Goal: Task Accomplishment & Management: Use online tool/utility

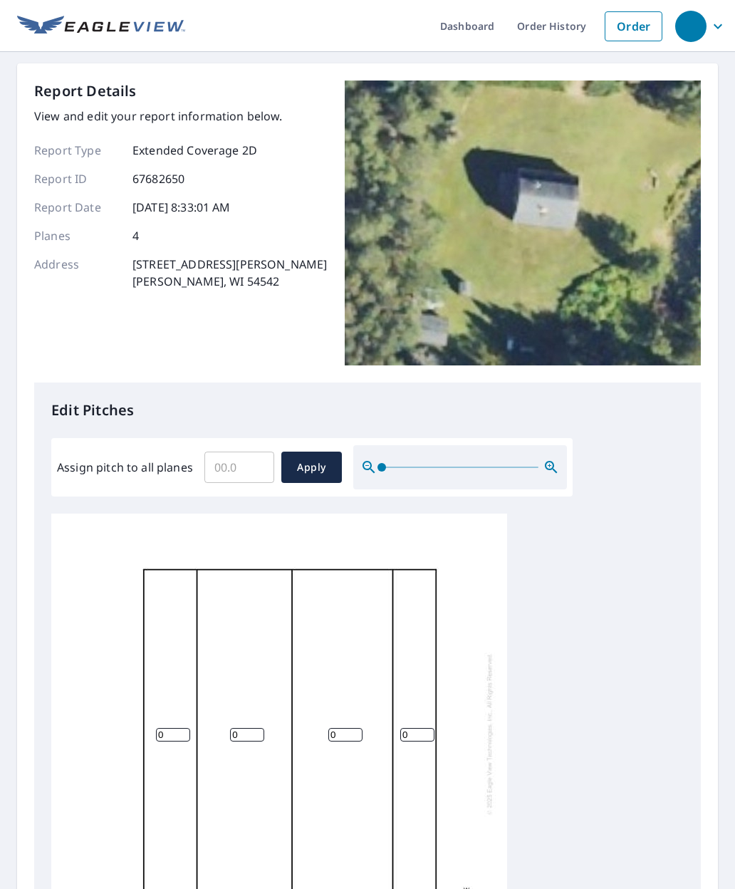
scroll to position [4, 0]
click at [245, 728] on input "0" at bounding box center [247, 735] width 34 height 14
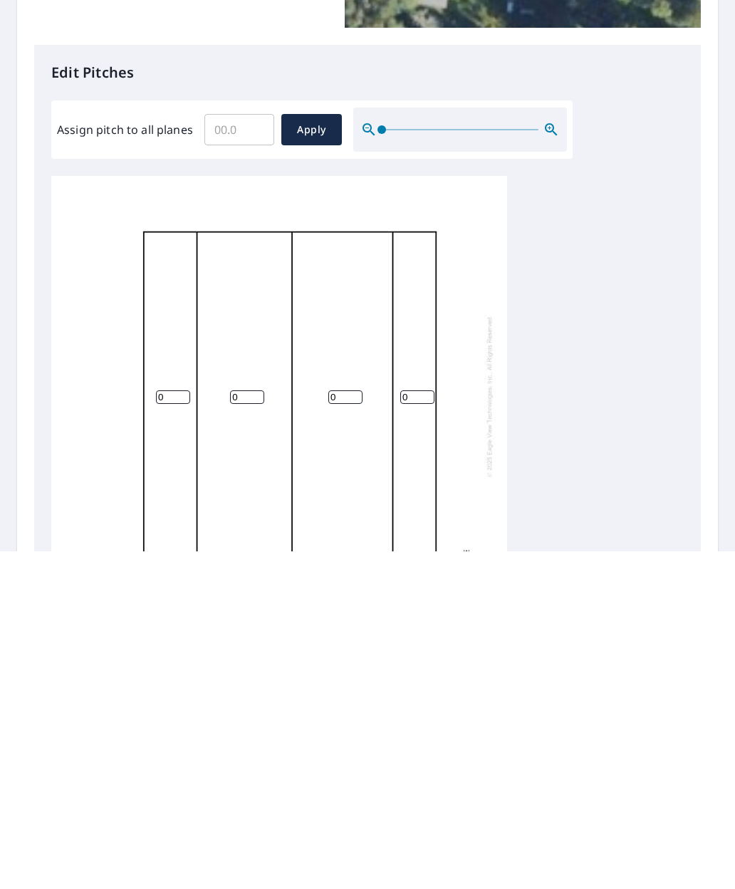
click at [241, 728] on input "0" at bounding box center [247, 735] width 34 height 14
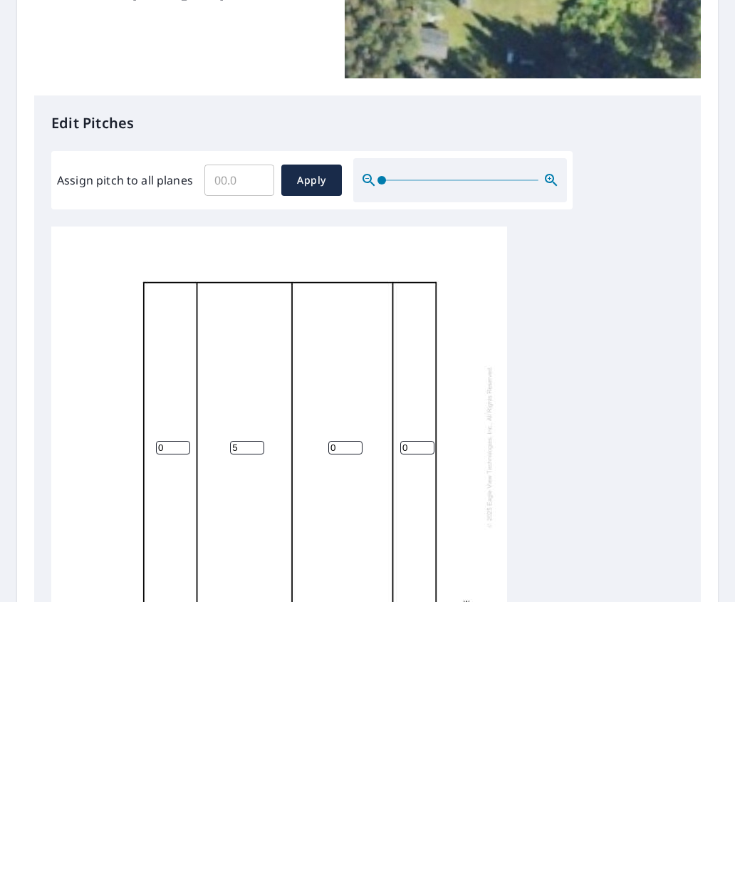
type input "5"
click at [342, 728] on input "0" at bounding box center [345, 735] width 34 height 14
click at [350, 728] on input "0" at bounding box center [345, 735] width 34 height 14
click at [349, 728] on input "0" at bounding box center [345, 735] width 34 height 14
type input "5"
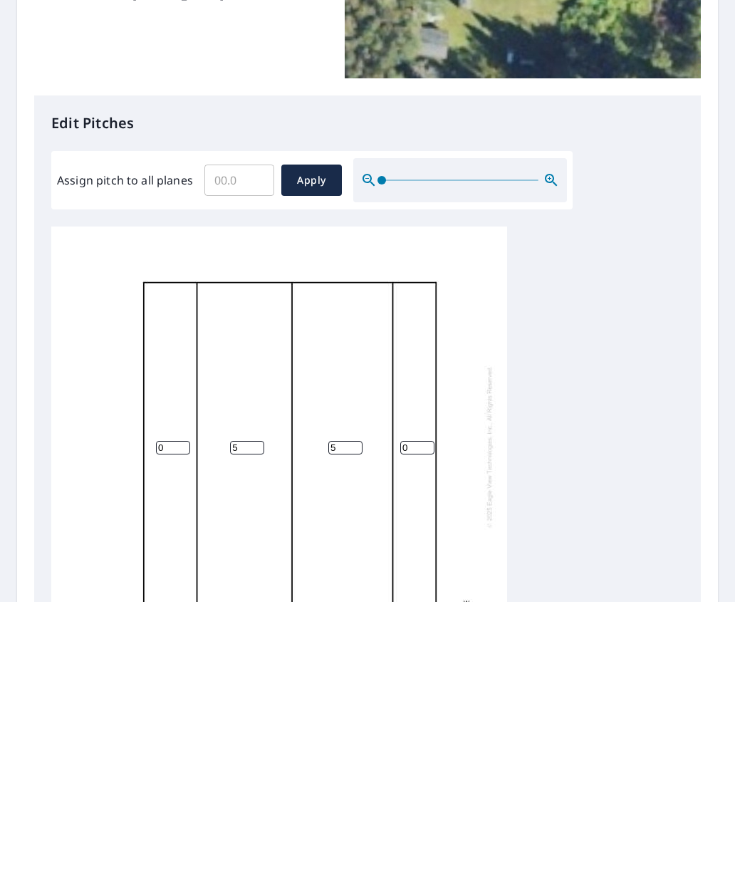
click at [419, 728] on input "0" at bounding box center [417, 735] width 34 height 14
click at [420, 728] on input "0" at bounding box center [417, 735] width 34 height 14
type input "18"
click at [167, 728] on input "0" at bounding box center [173, 735] width 34 height 14
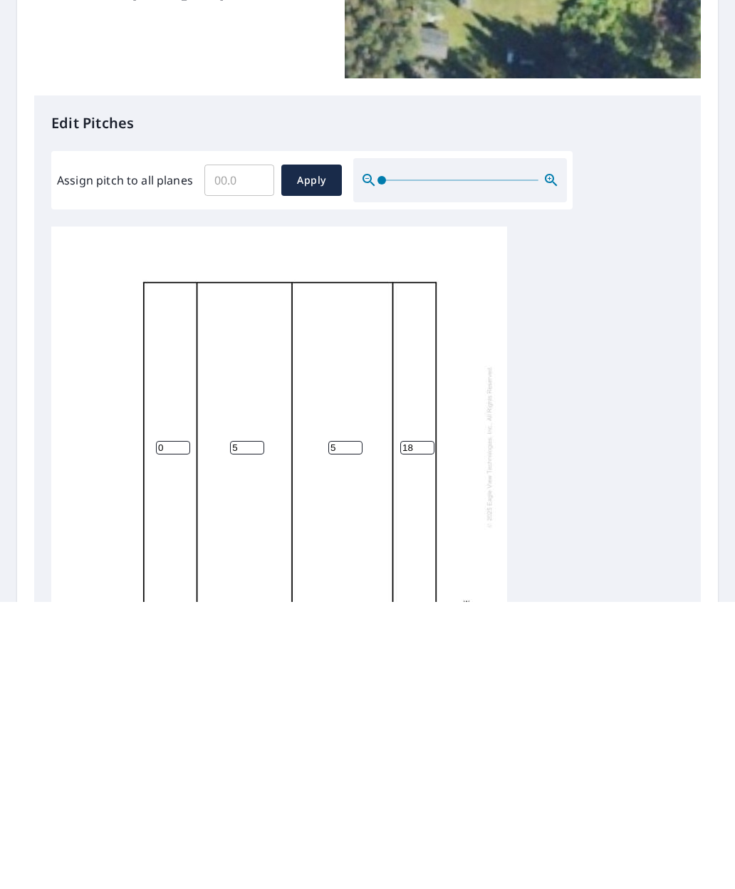
click at [167, 728] on input "0" at bounding box center [173, 735] width 34 height 14
click at [163, 728] on input "0" at bounding box center [173, 735] width 34 height 14
click at [167, 728] on input "0" at bounding box center [173, 735] width 34 height 14
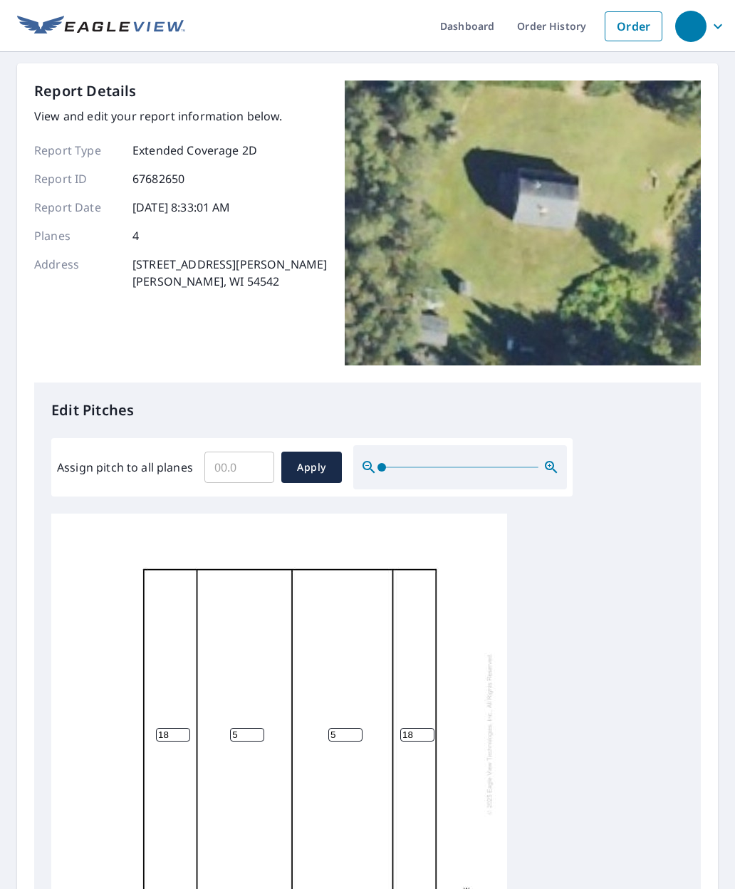
type input "18"
click at [310, 458] on span "Apply" at bounding box center [312, 467] width 38 height 18
click at [238, 728] on input "number" at bounding box center [247, 735] width 34 height 14
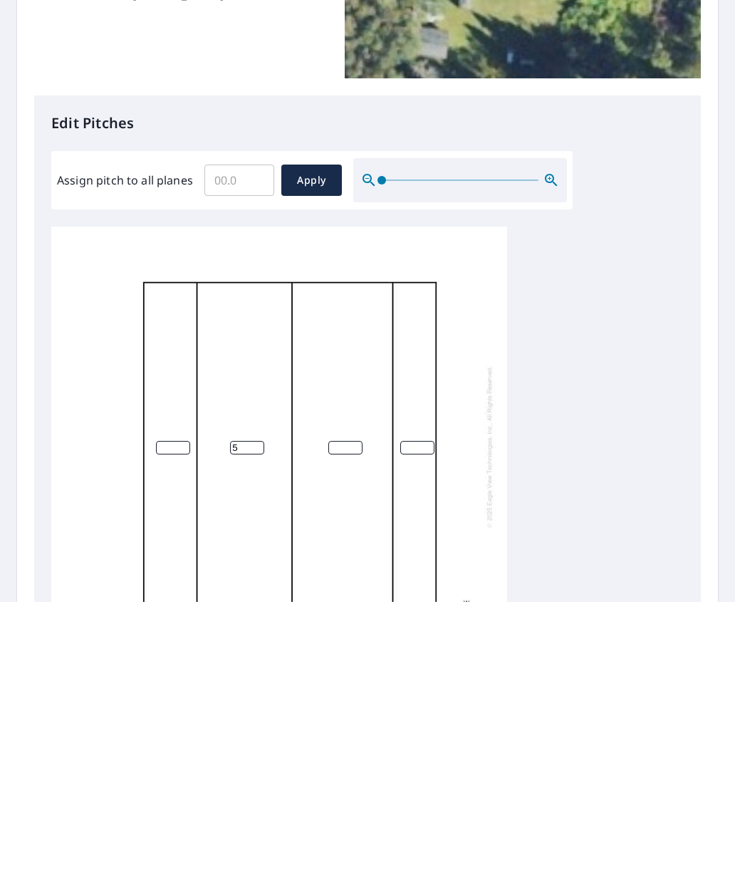
type input "5"
click at [338, 728] on input "number" at bounding box center [345, 735] width 34 height 14
type input "5"
click at [422, 728] on input "number" at bounding box center [417, 735] width 34 height 14
type input "18"
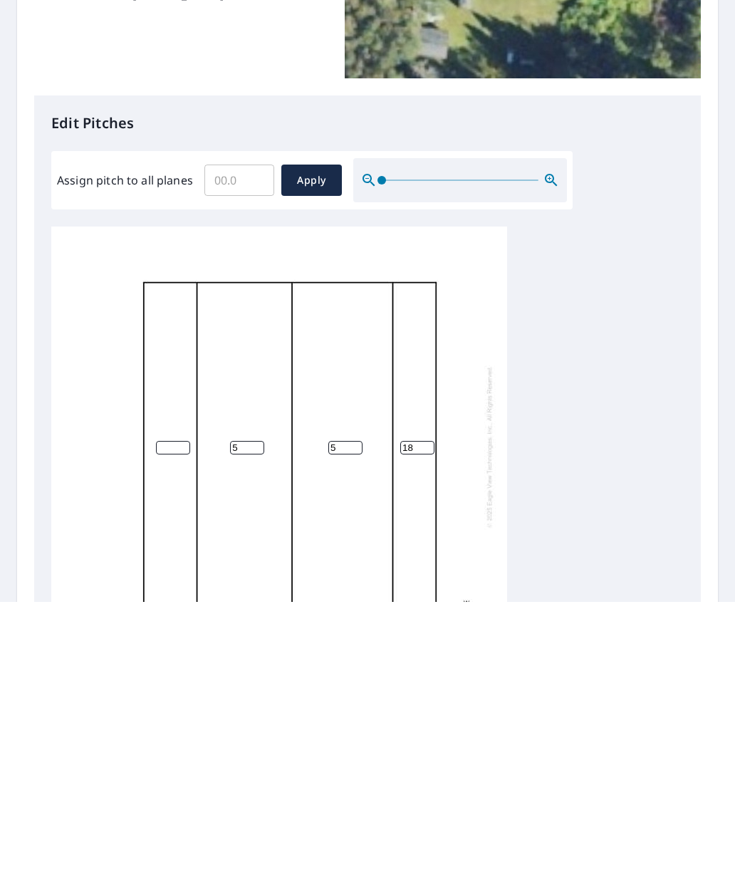
click at [167, 728] on input "number" at bounding box center [173, 735] width 34 height 14
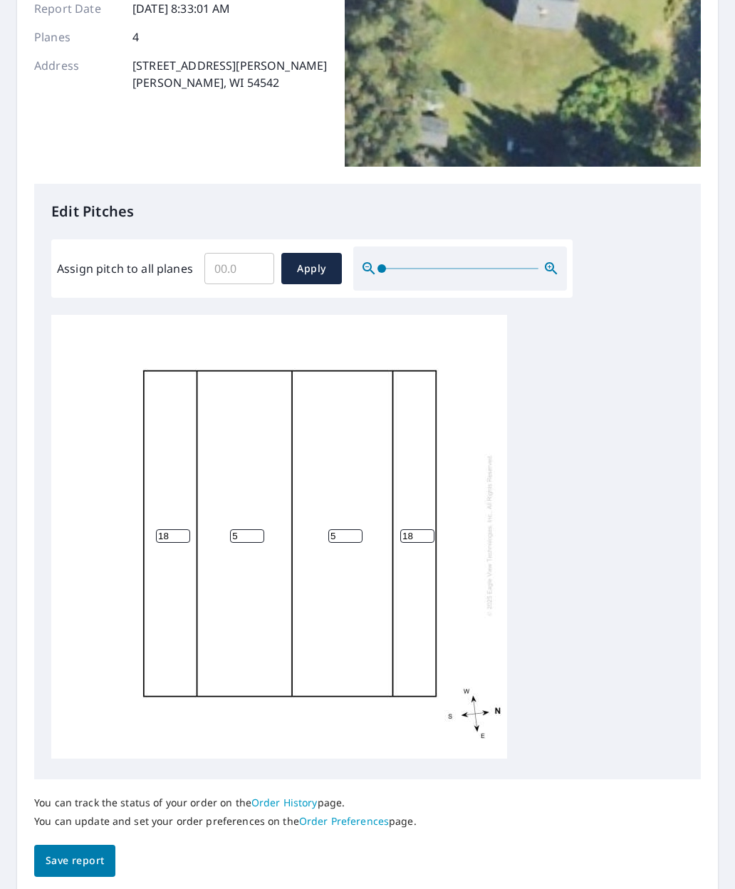
scroll to position [198, 0]
type input "18"
click at [84, 852] on span "Save report" at bounding box center [75, 861] width 58 height 18
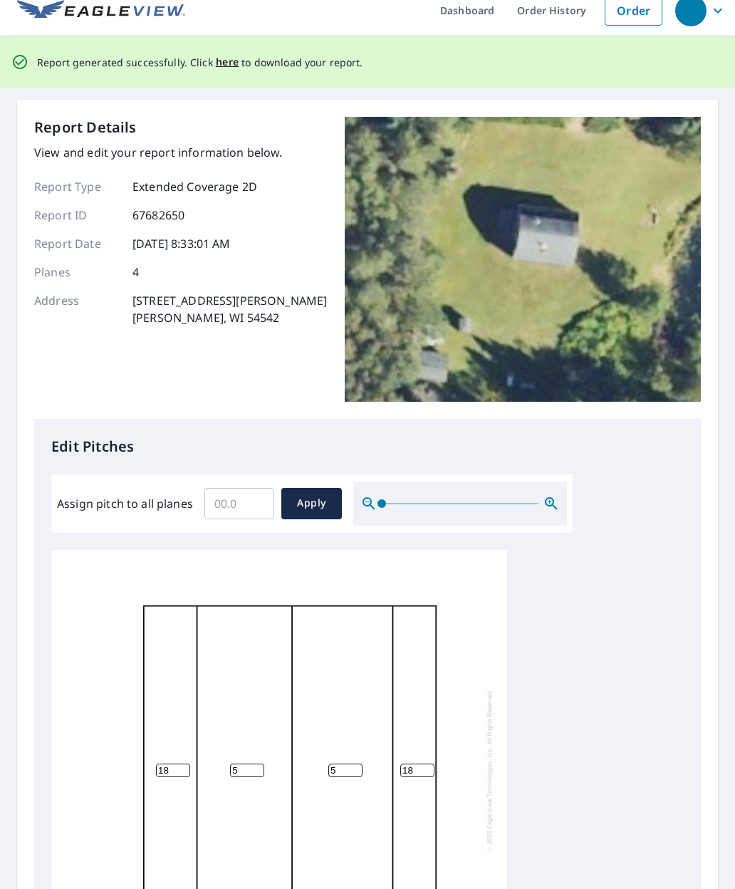
scroll to position [0, 0]
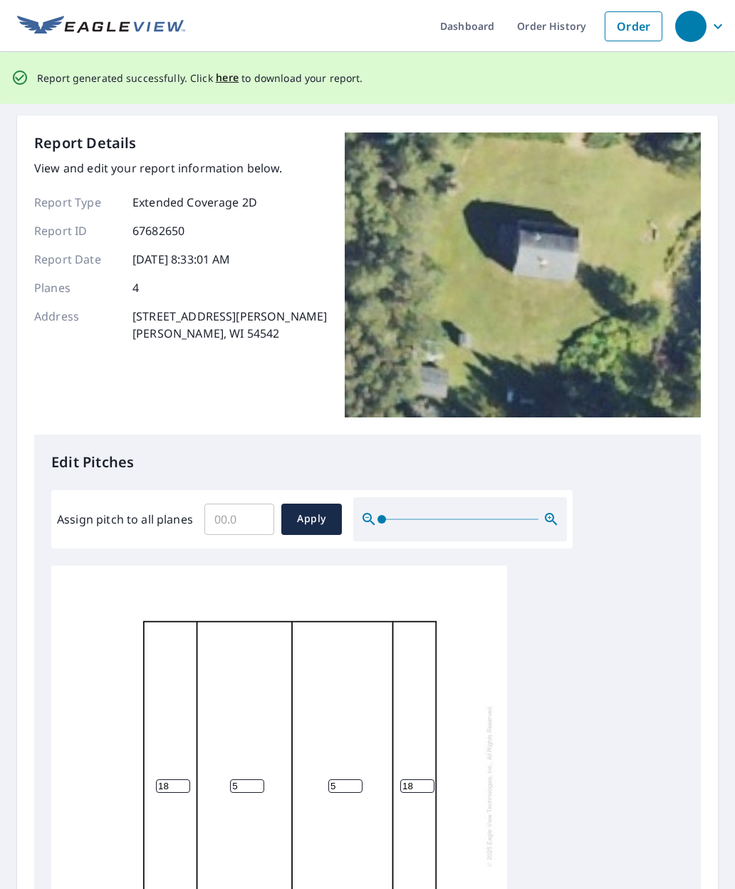
click at [225, 69] on span "here" at bounding box center [227, 78] width 23 height 18
